Goal: Information Seeking & Learning: Learn about a topic

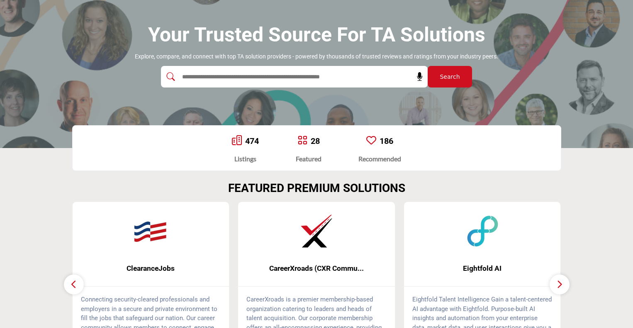
scroll to position [76, 0]
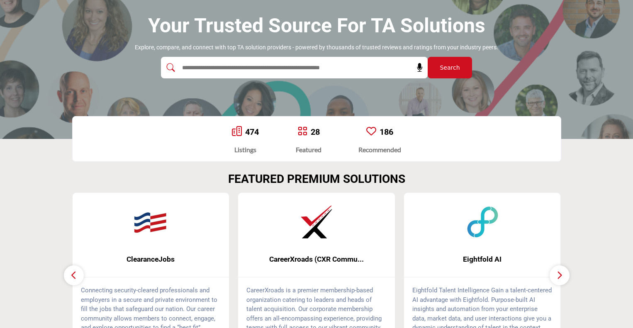
click at [260, 64] on input "text" at bounding box center [277, 67] width 198 height 12
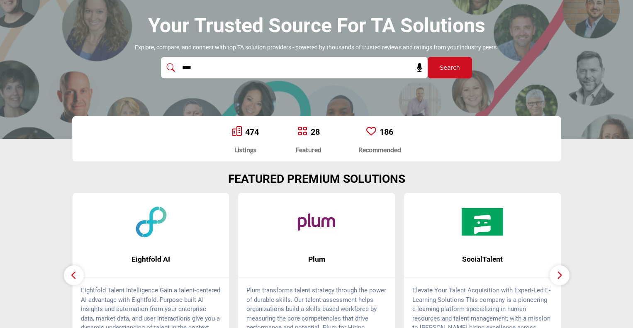
type input "****"
click at [451, 71] on span "Search" at bounding box center [450, 68] width 20 height 9
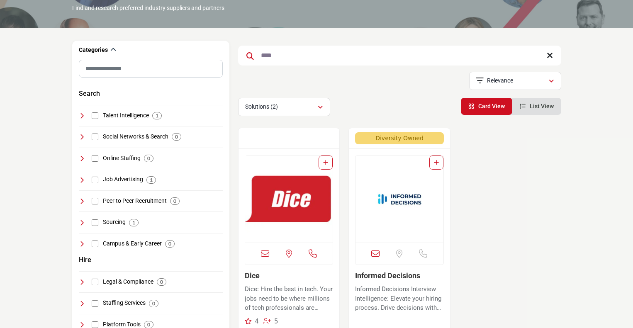
scroll to position [102, 0]
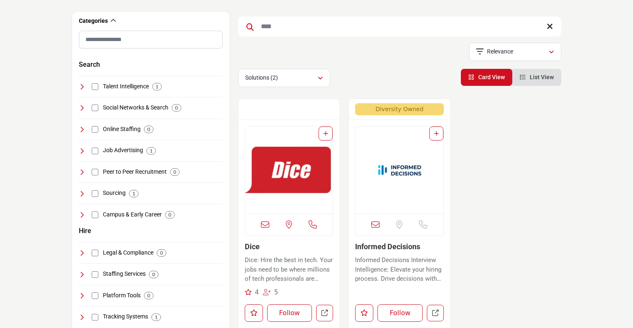
click at [298, 178] on img "Open Listing in new tab" at bounding box center [289, 170] width 88 height 87
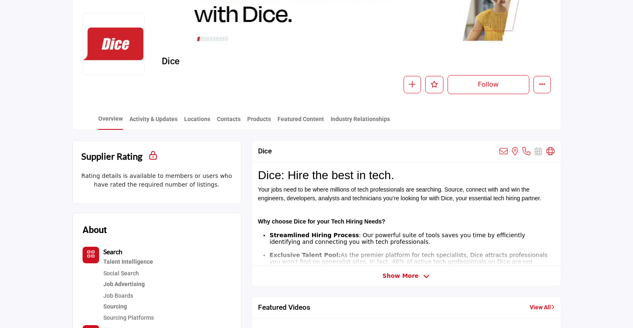
scroll to position [90, 0]
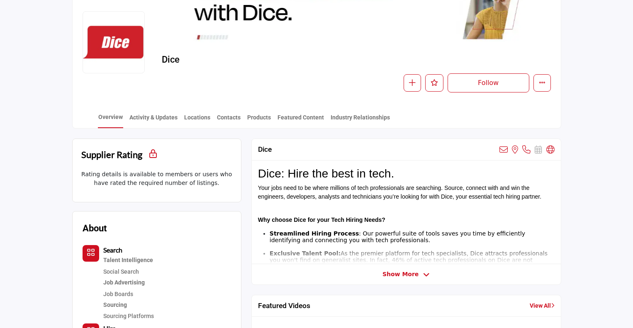
click at [406, 273] on span "Show More" at bounding box center [401, 274] width 36 height 9
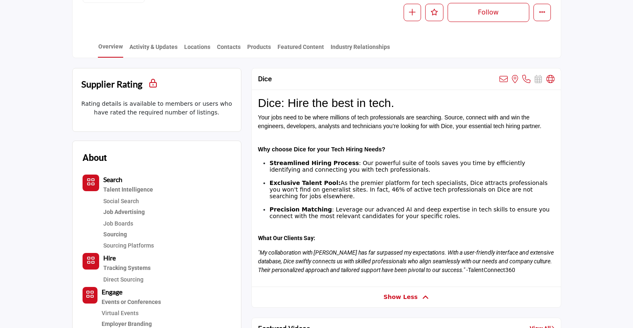
scroll to position [163, 0]
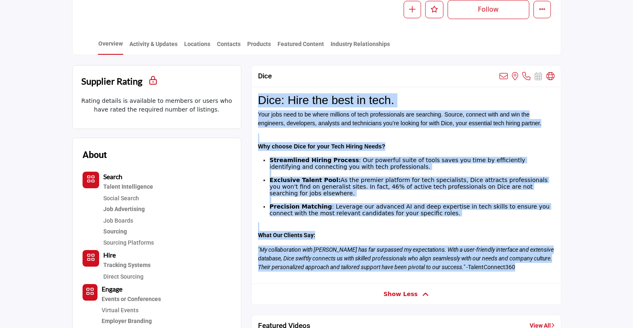
drag, startPoint x: 512, startPoint y: 268, endPoint x: 256, endPoint y: 98, distance: 307.7
click at [256, 98] on div "Dice: Hire the best in tech. Your jobs need to be where millions of tech profes…" at bounding box center [406, 185] width 309 height 197
copy div "Dice: Hire the best in tech. Your jobs need to be where millions of tech profes…"
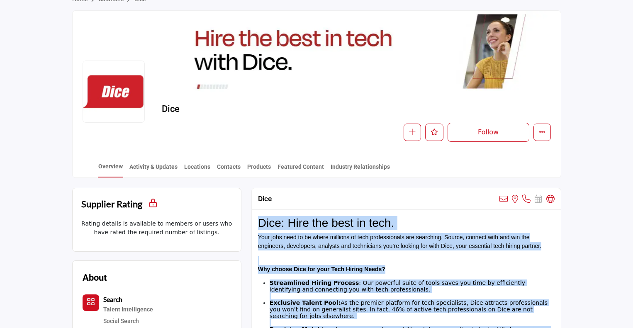
scroll to position [43, 0]
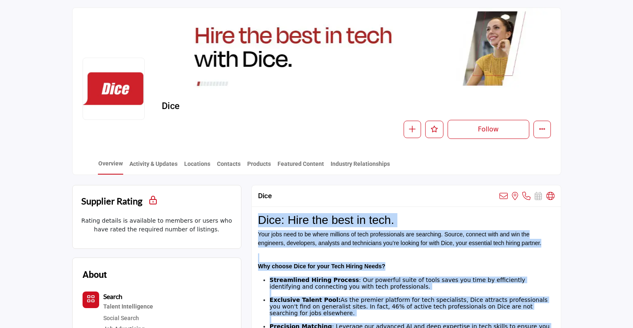
click at [350, 242] on span "Your jobs need to be where millions of tech professionals are searching. Source…" at bounding box center [400, 238] width 284 height 15
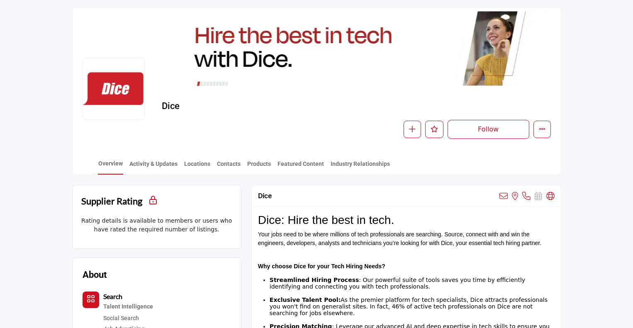
drag, startPoint x: 258, startPoint y: 233, endPoint x: 545, endPoint y: 244, distance: 287.5
click at [545, 244] on div "Dice: Hire the best in tech. Your jobs need to be where millions of tech profes…" at bounding box center [406, 305] width 309 height 197
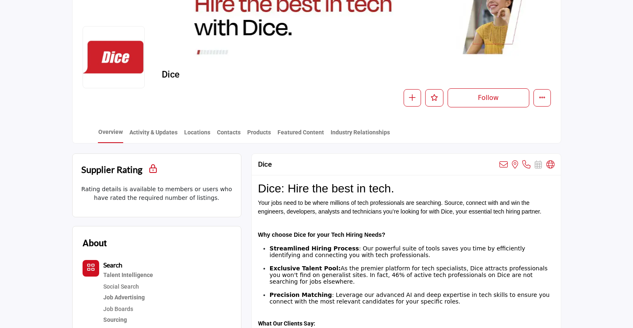
scroll to position [76, 0]
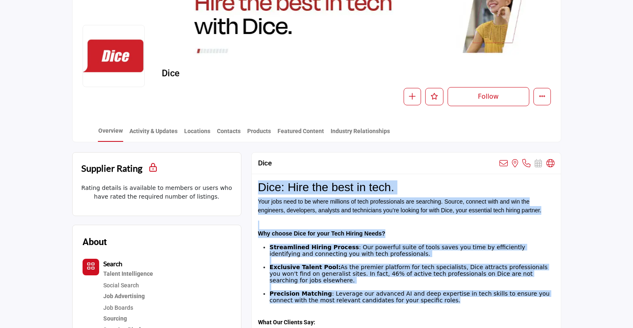
drag, startPoint x: 433, startPoint y: 301, endPoint x: 258, endPoint y: 186, distance: 209.8
click at [258, 186] on div "Dice: Hire the best in tech. Your jobs need to be where millions of tech profes…" at bounding box center [406, 272] width 309 height 197
copy div "Dice: Hire the best in tech. Your jobs need to be where millions of tech profes…"
